Goal: Task Accomplishment & Management: Manage account settings

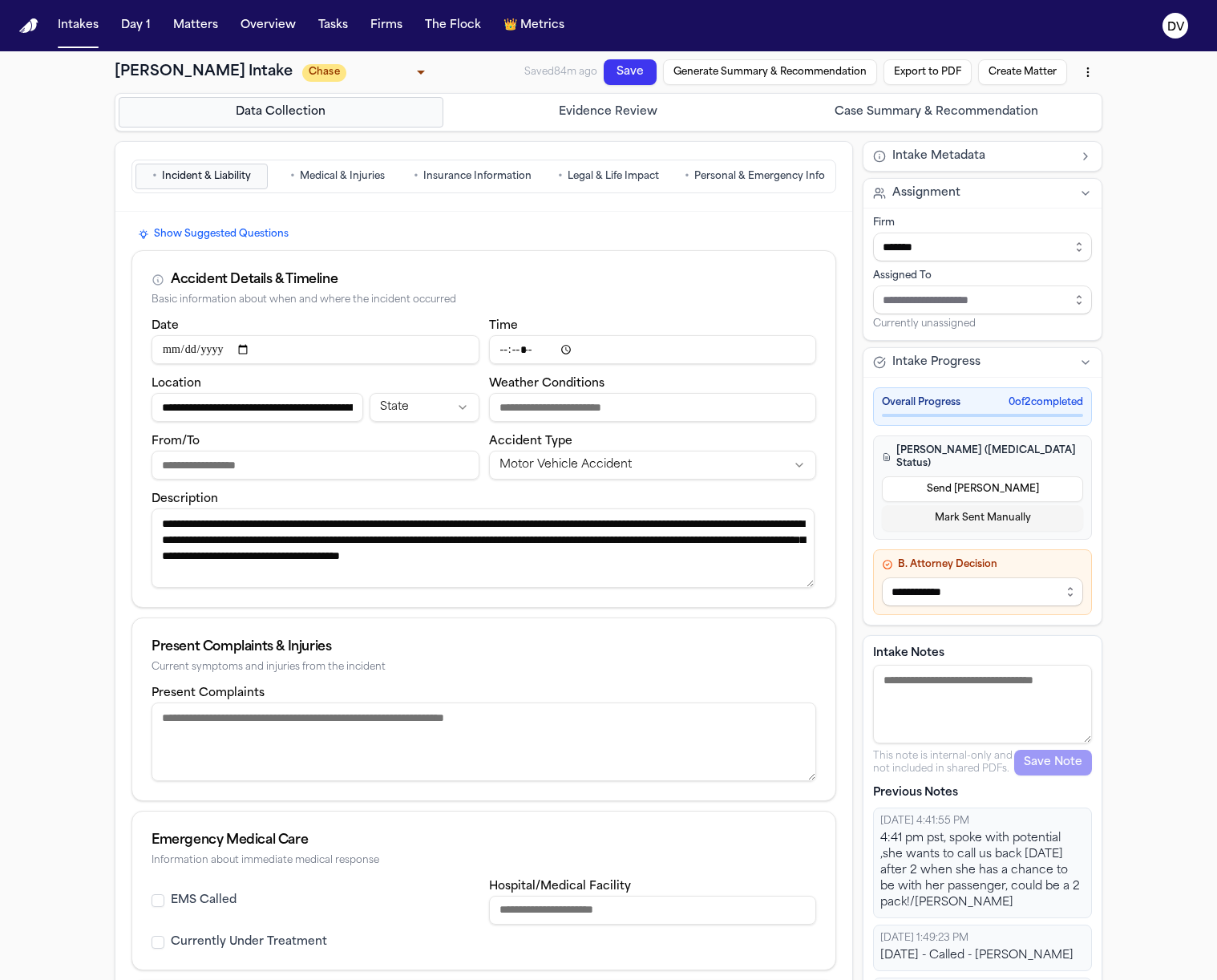
click at [621, 74] on button "Save" at bounding box center [630, 72] width 53 height 26
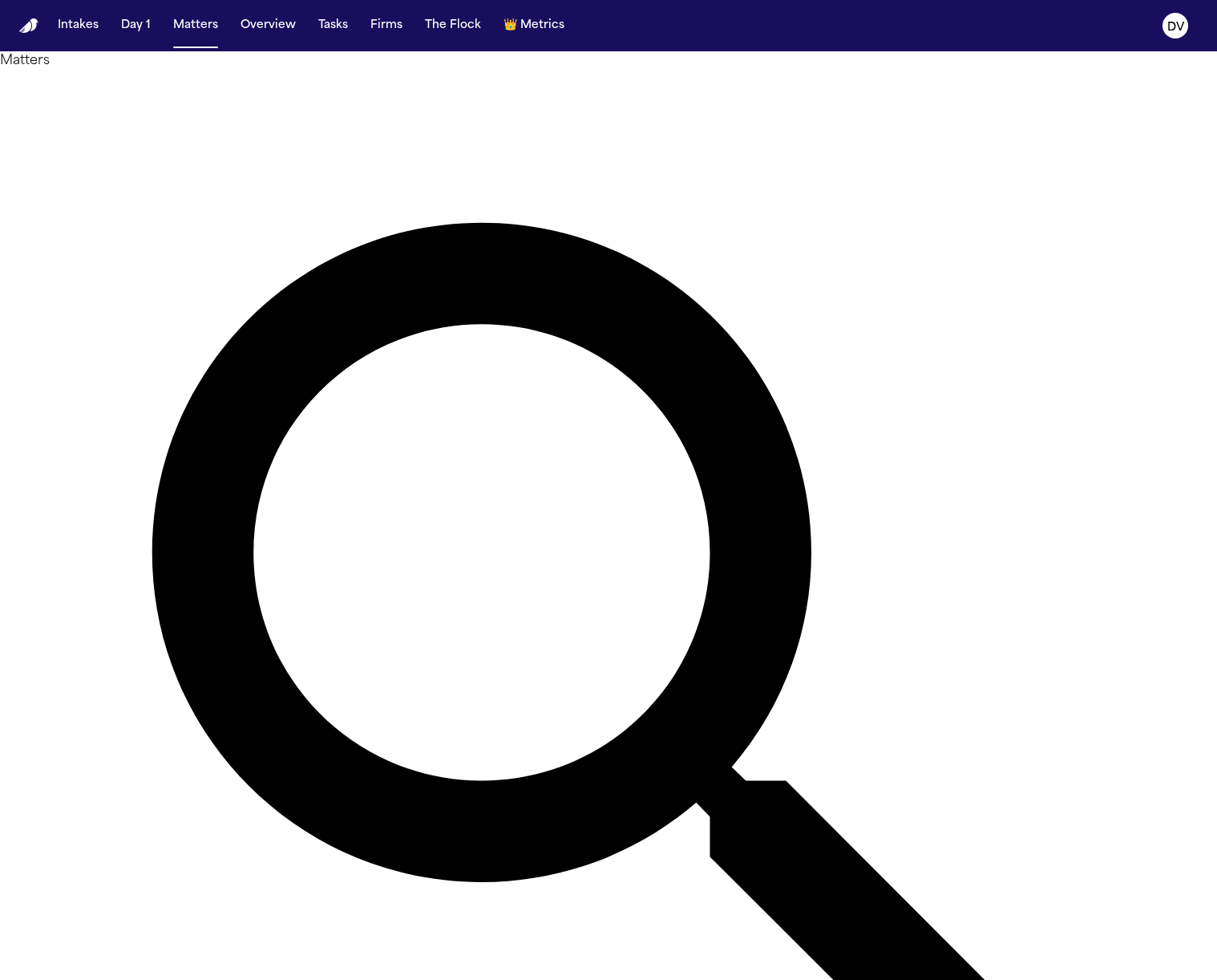
type input "****"
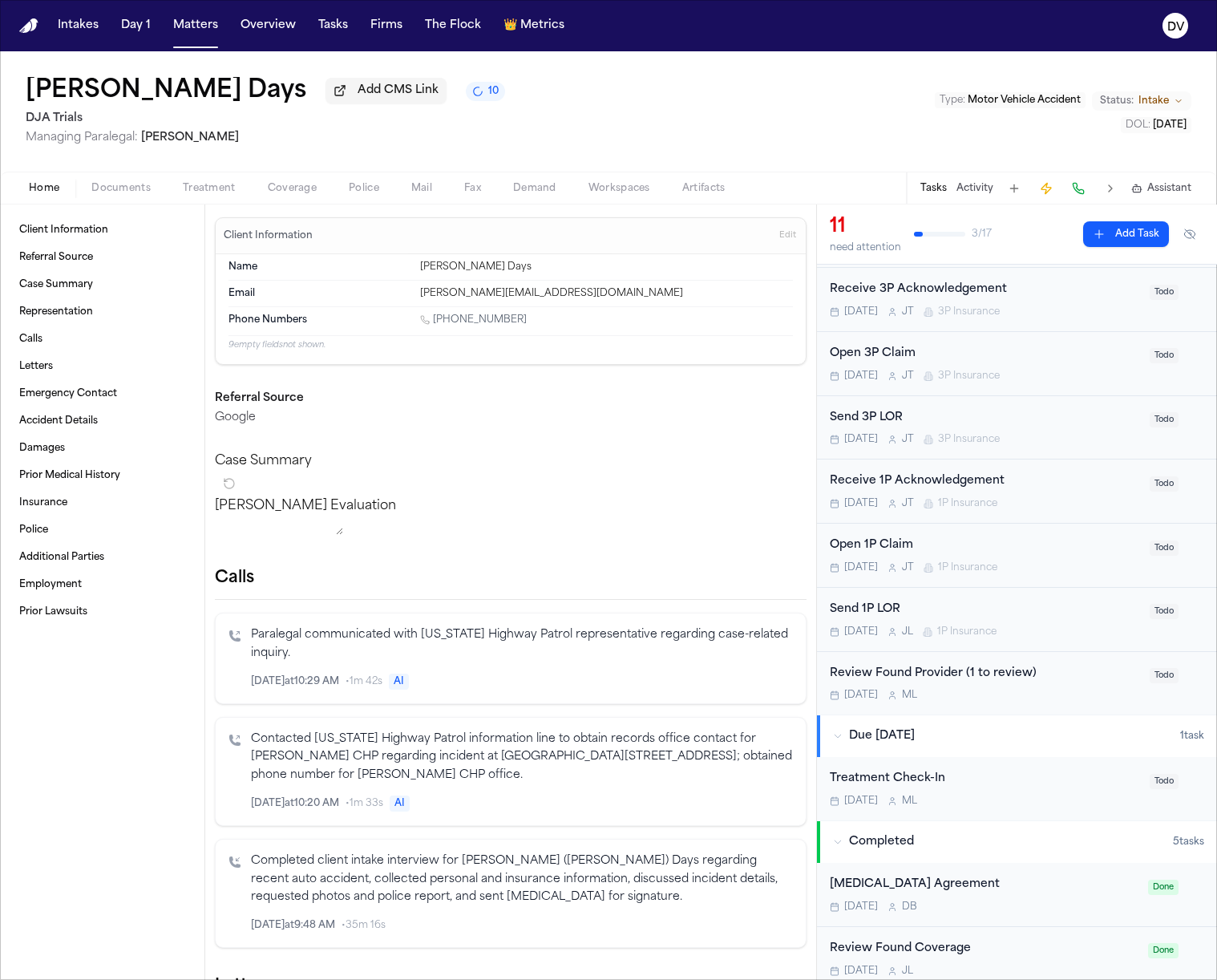
scroll to position [523, 0]
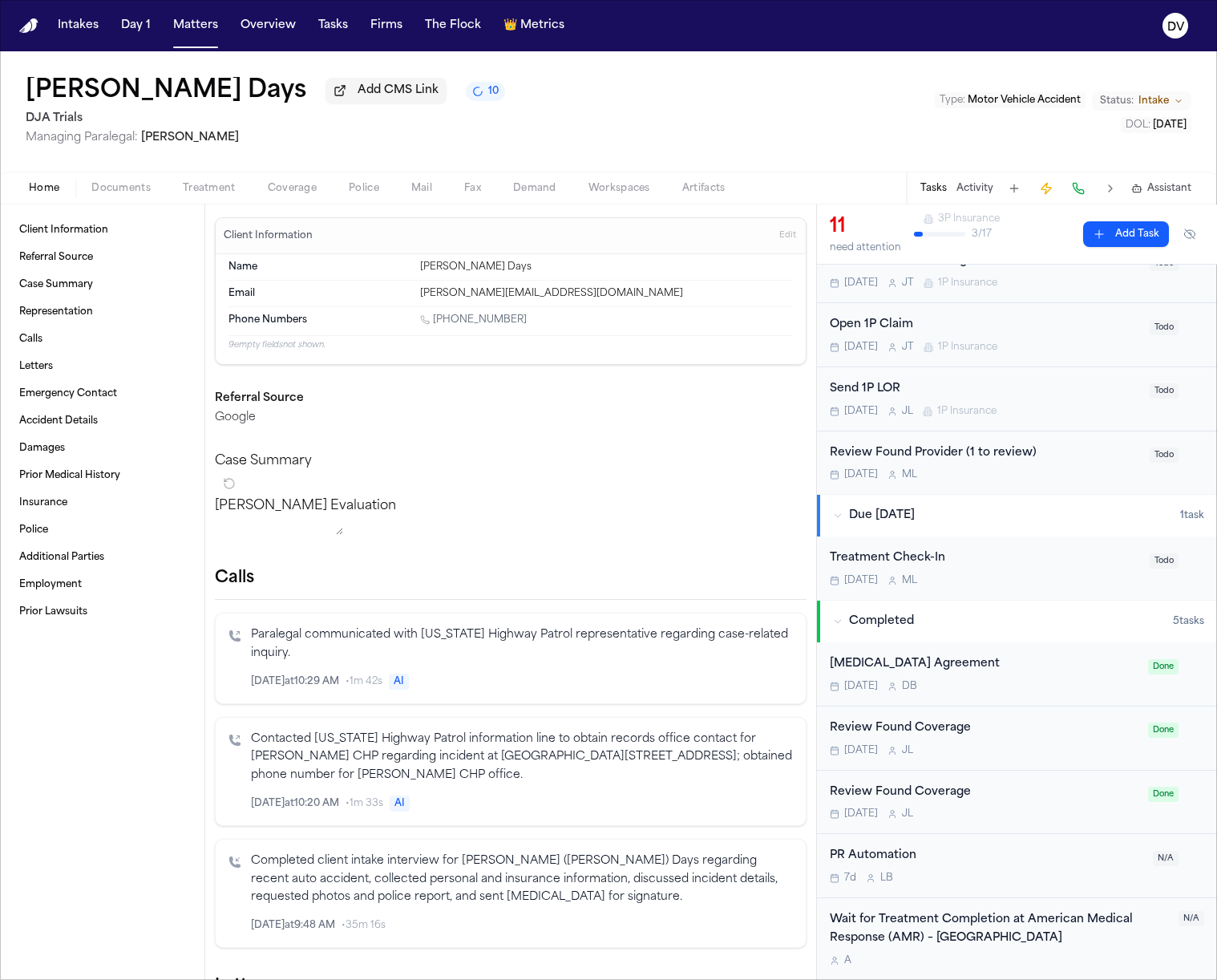
click at [1076, 336] on div "Open 1P Claim [DATE] [PERSON_NAME] 1P Insurance" at bounding box center [985, 335] width 311 height 38
